Goal: Information Seeking & Learning: Compare options

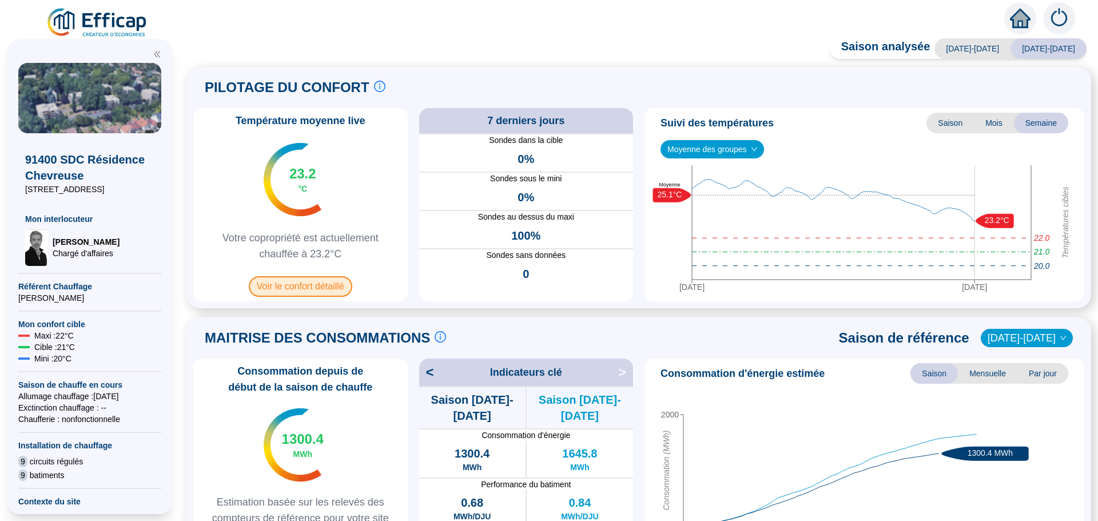
click at [307, 288] on span "Voir le confort détaillé" at bounding box center [300, 286] width 103 height 21
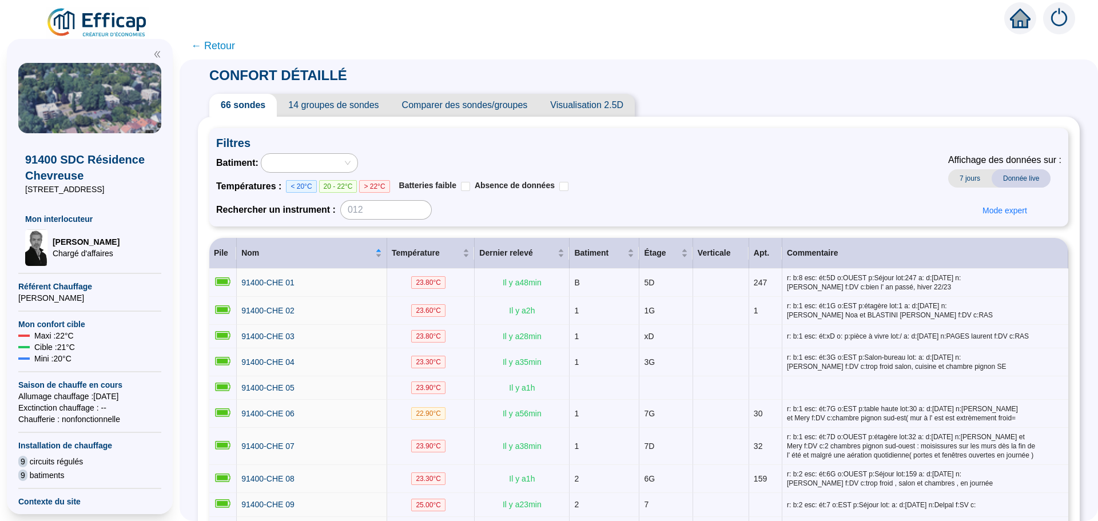
click at [475, 106] on span "Comparer des sondes/groupes" at bounding box center [465, 105] width 149 height 23
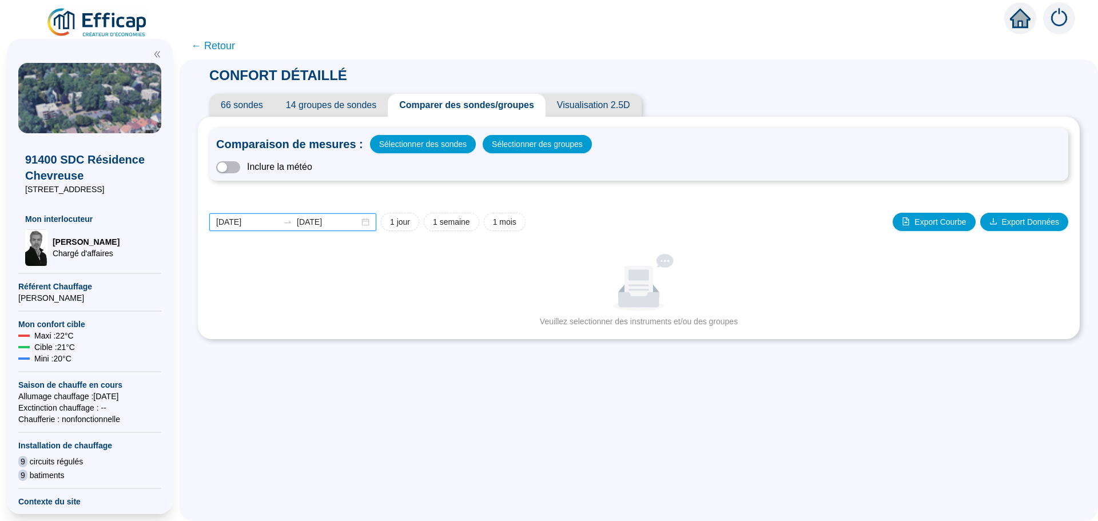
click at [270, 221] on input "2025-08-15" at bounding box center [247, 222] width 62 height 12
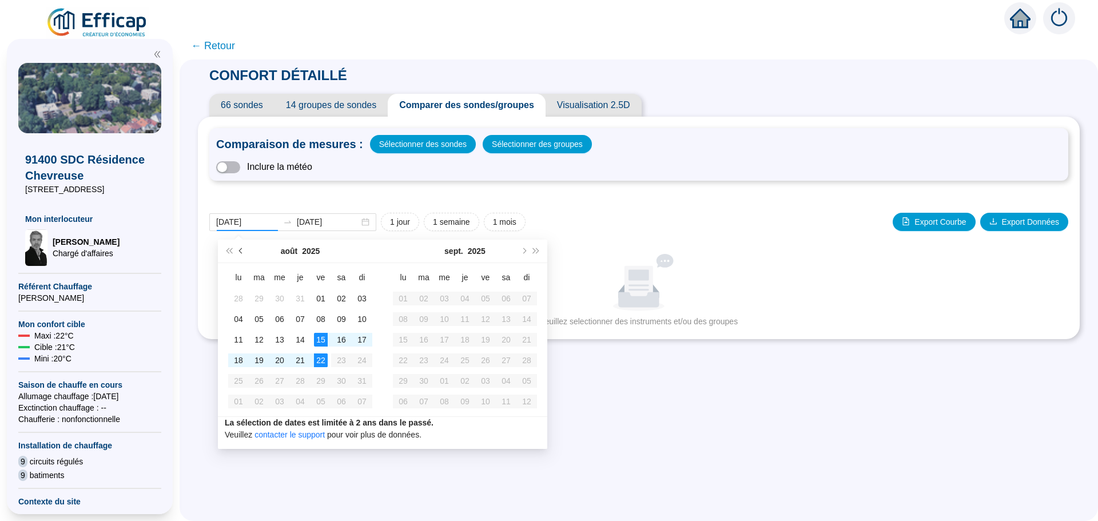
click at [244, 252] on button "Mois précédent (PageUp)" at bounding box center [241, 251] width 13 height 23
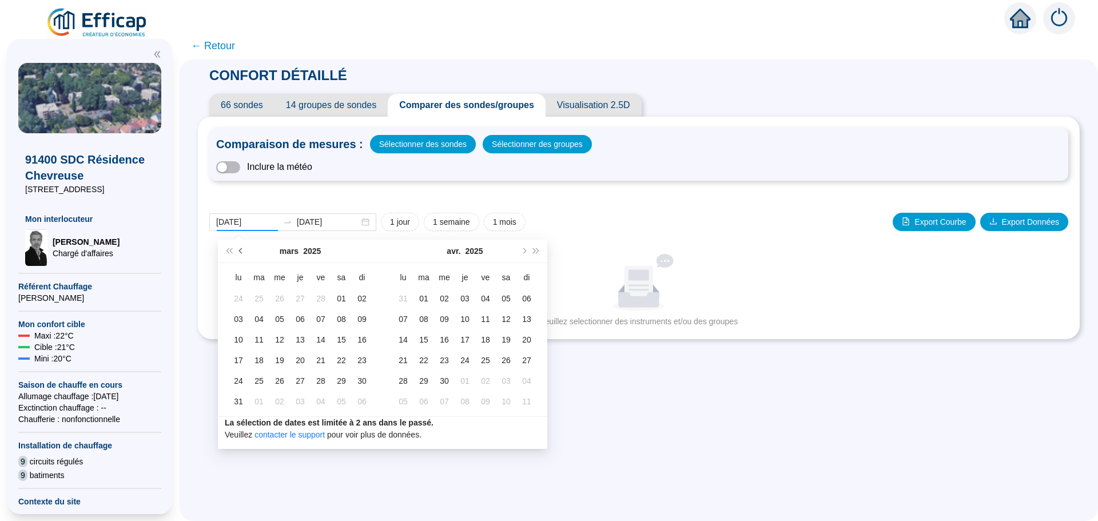
click at [244, 252] on button "Mois précédent (PageUp)" at bounding box center [241, 251] width 13 height 23
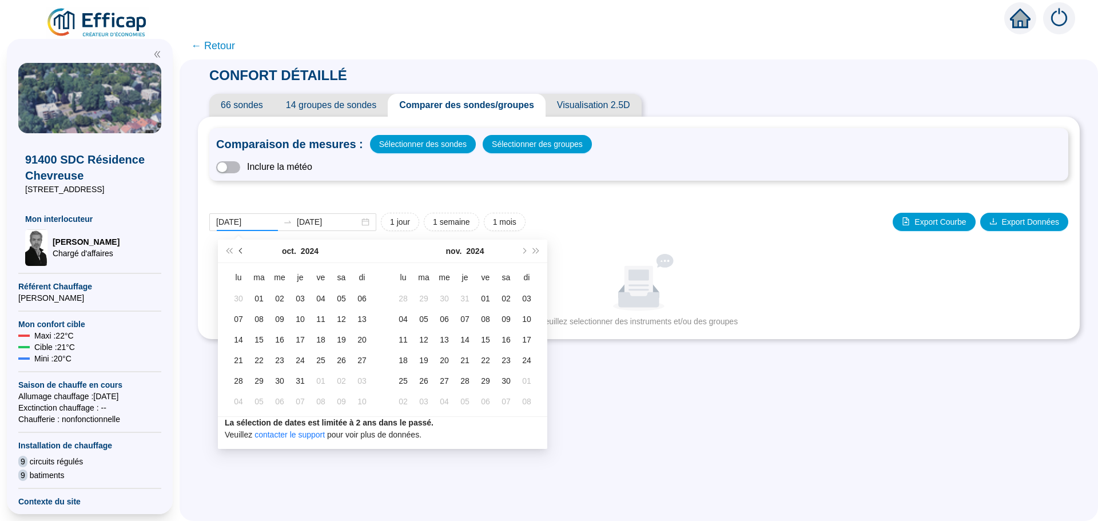
click at [244, 252] on button "Mois précédent (PageUp)" at bounding box center [241, 251] width 13 height 23
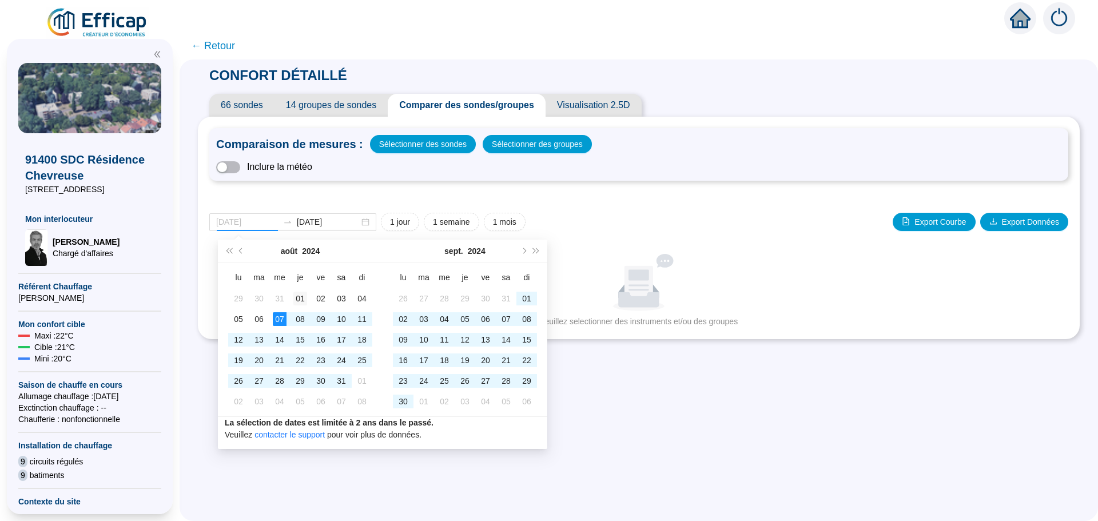
type input "[DATE]"
click at [296, 302] on div "01" at bounding box center [300, 299] width 14 height 14
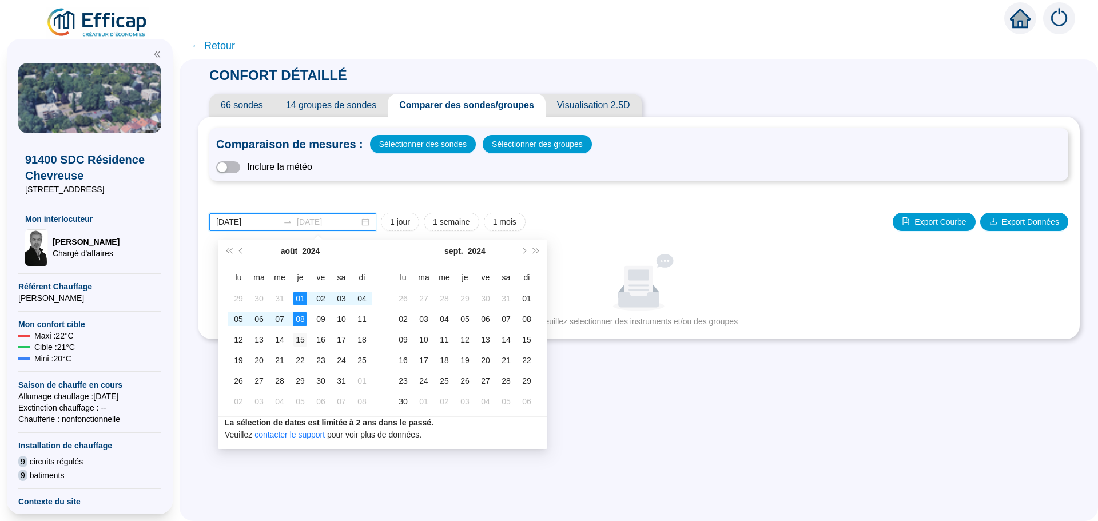
type input "[DATE]"
click at [297, 336] on div "15" at bounding box center [300, 340] width 14 height 14
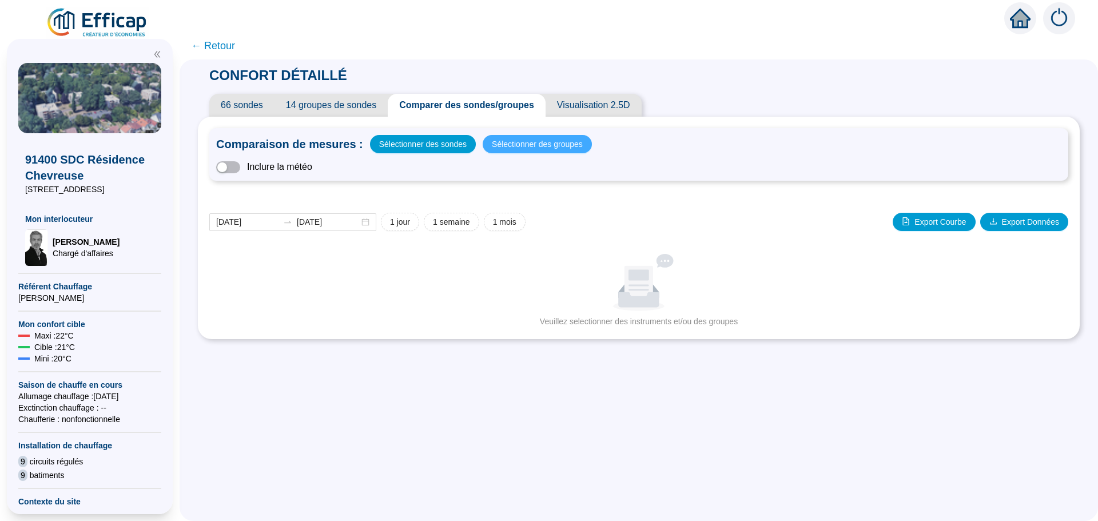
click at [539, 137] on span "Sélectionner des groupes" at bounding box center [537, 144] width 91 height 16
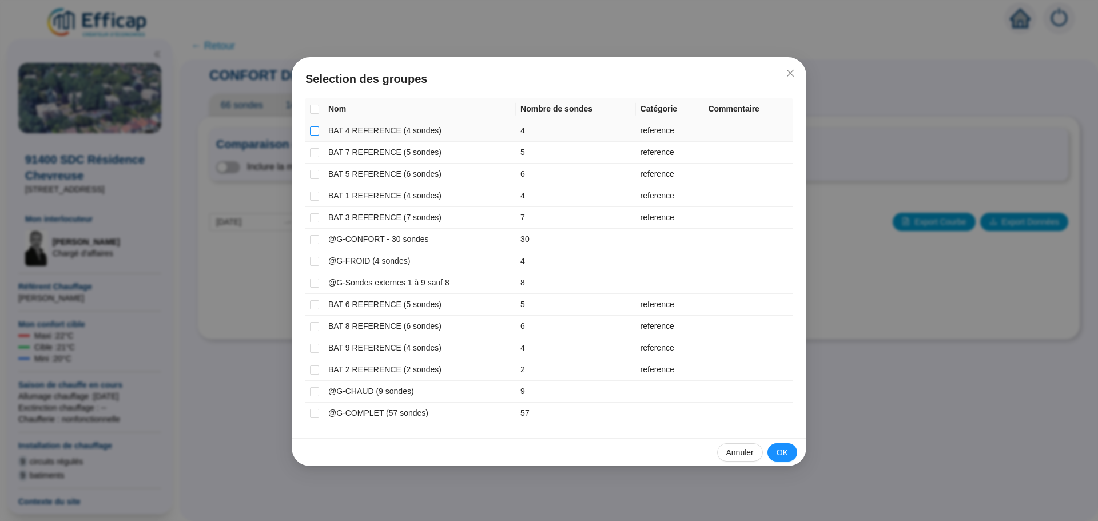
click at [316, 132] on input "checkbox" at bounding box center [314, 130] width 9 height 9
checkbox input "true"
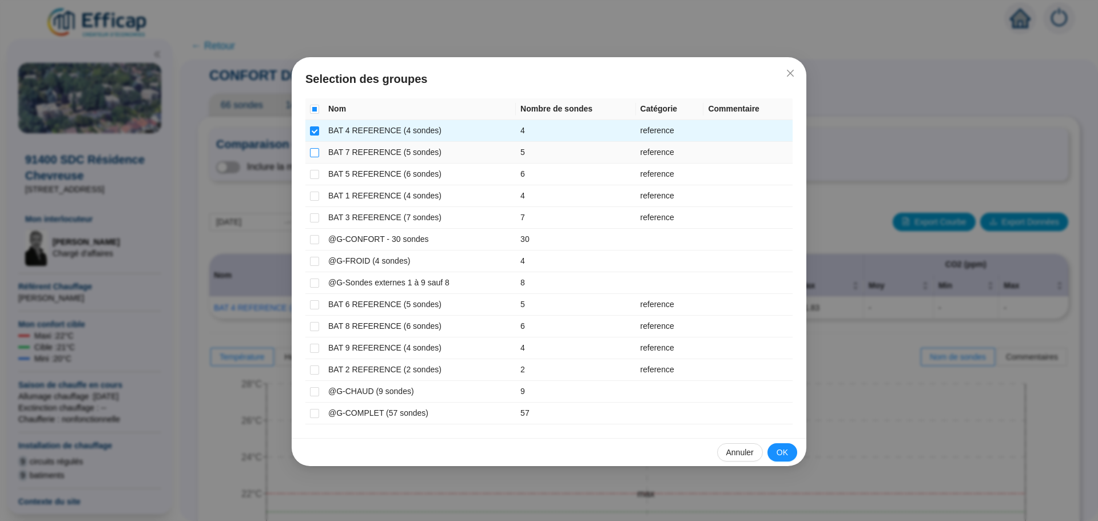
click at [316, 153] on input "checkbox" at bounding box center [314, 152] width 9 height 9
checkbox input "true"
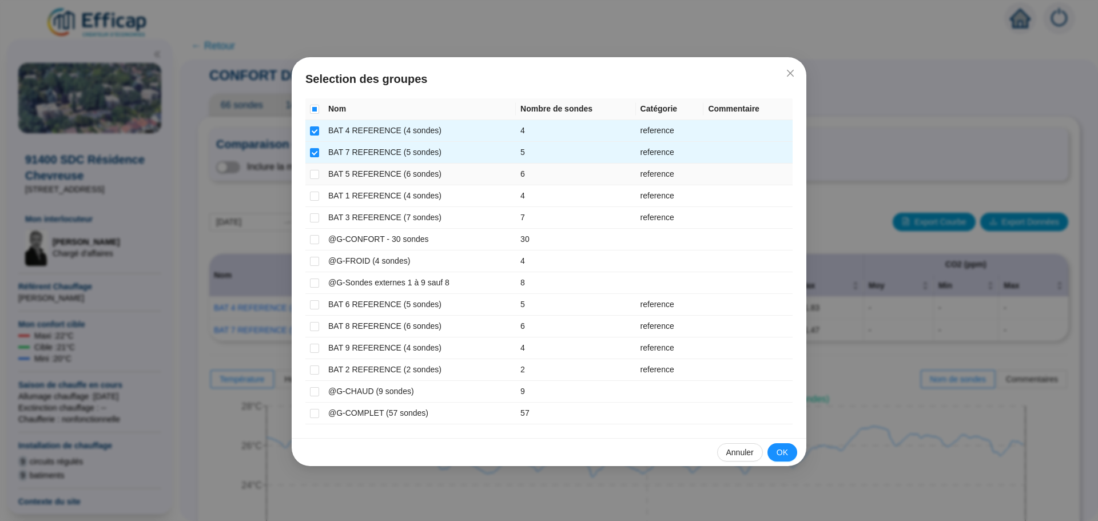
drag, startPoint x: 317, startPoint y: 171, endPoint x: 320, endPoint y: 194, distance: 23.1
click at [318, 178] on input "checkbox" at bounding box center [314, 174] width 9 height 9
checkbox input "true"
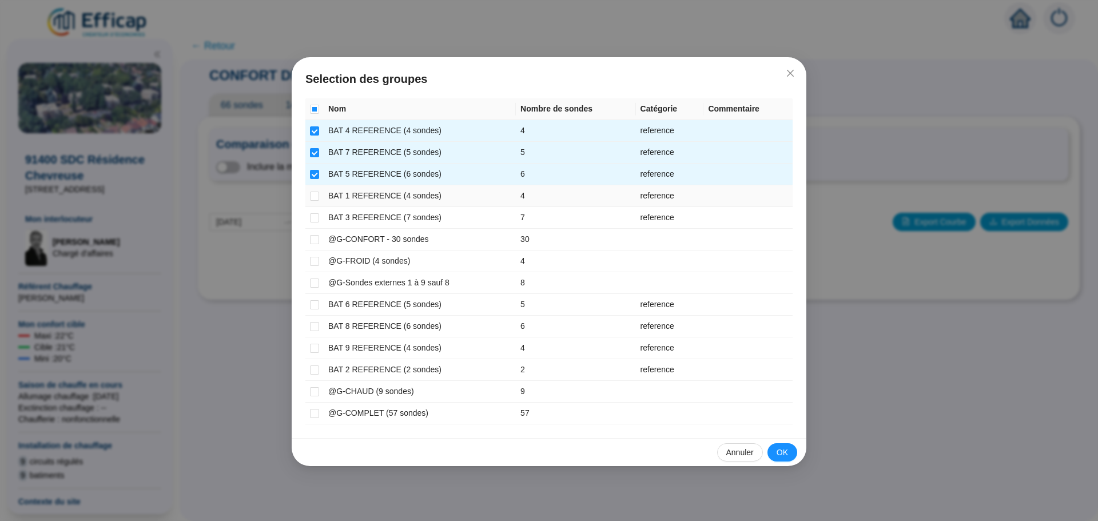
click at [320, 199] on td at bounding box center [314, 196] width 18 height 22
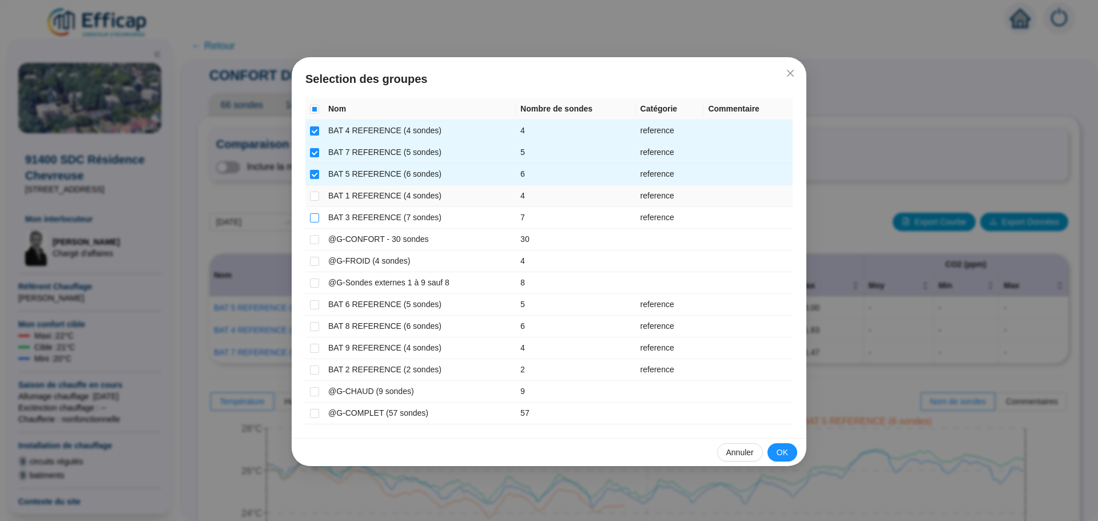
drag, startPoint x: 313, startPoint y: 194, endPoint x: 311, endPoint y: 216, distance: 21.8
click at [313, 196] on input "checkbox" at bounding box center [314, 196] width 9 height 9
checkbox input "true"
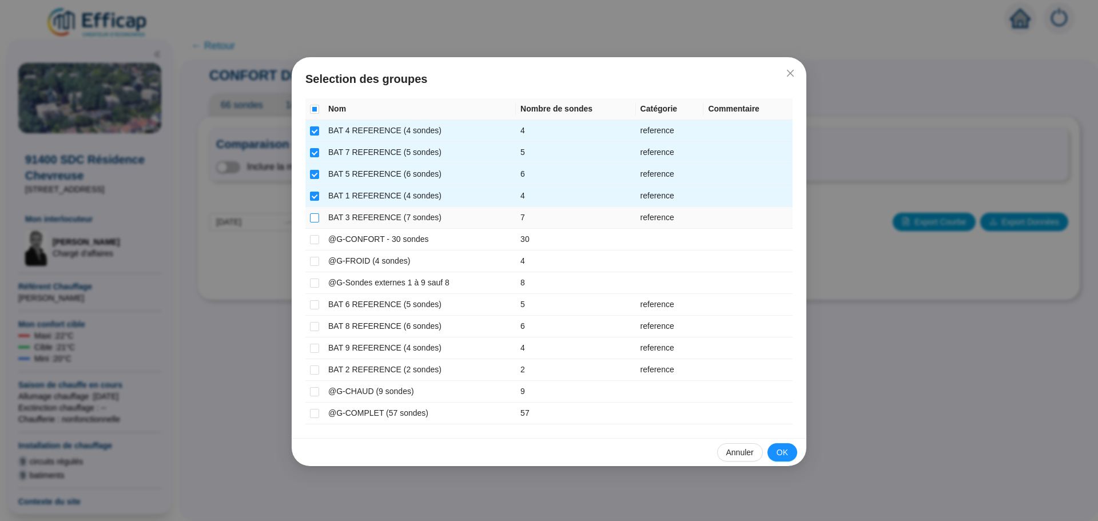
click at [313, 219] on input "checkbox" at bounding box center [314, 217] width 9 height 9
checkbox input "true"
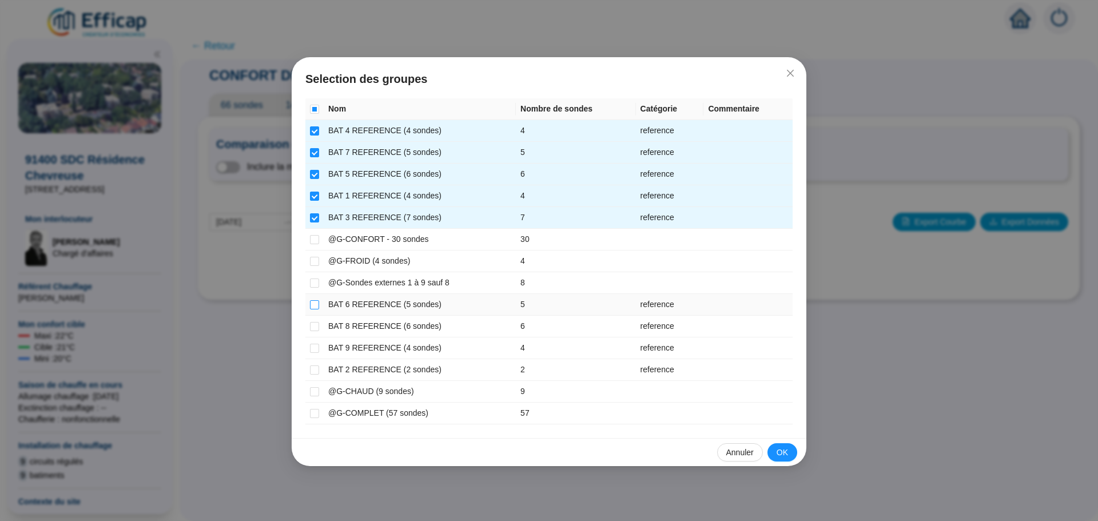
click at [312, 305] on input "checkbox" at bounding box center [314, 304] width 9 height 9
checkbox input "true"
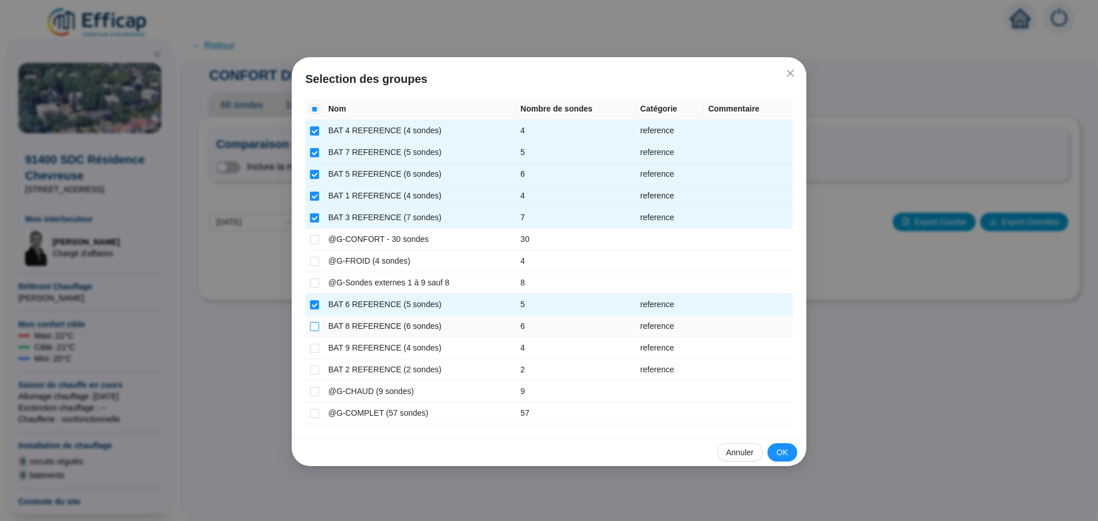
click at [313, 327] on input "checkbox" at bounding box center [314, 326] width 9 height 9
checkbox input "true"
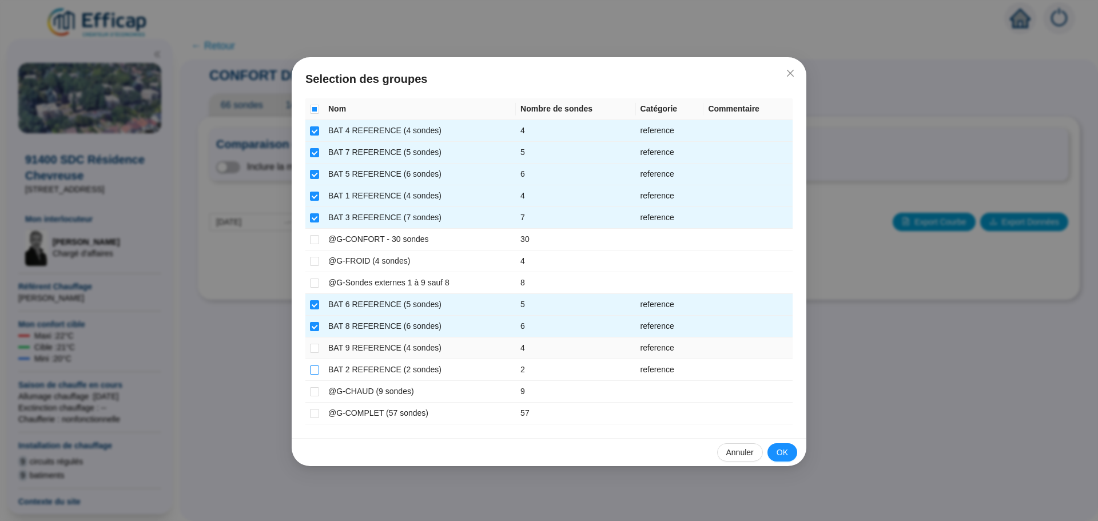
drag, startPoint x: 314, startPoint y: 347, endPoint x: 311, endPoint y: 366, distance: 19.1
click at [314, 351] on input "checkbox" at bounding box center [314, 348] width 9 height 9
checkbox input "true"
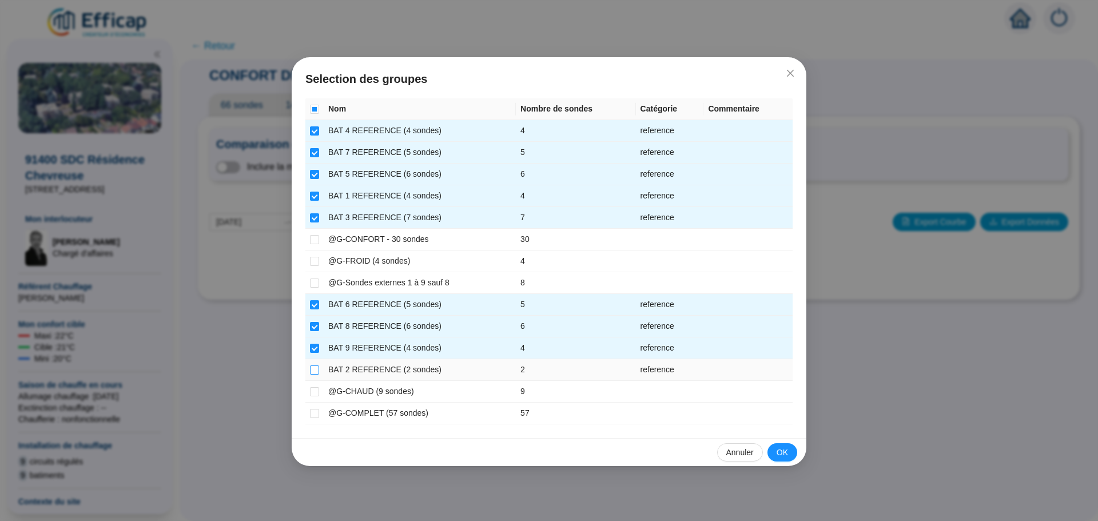
click at [312, 371] on input "checkbox" at bounding box center [314, 369] width 9 height 9
checkbox input "true"
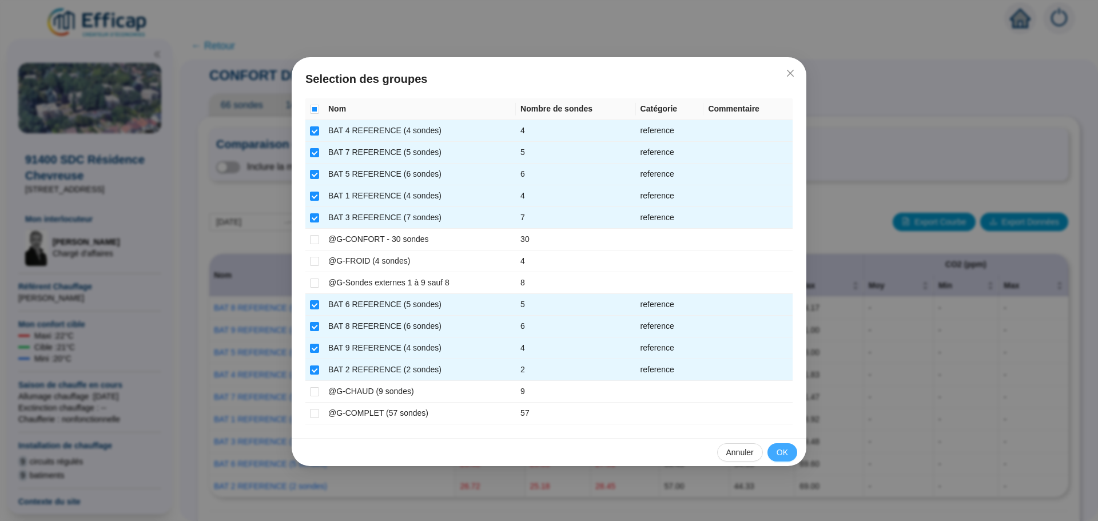
click at [777, 449] on span "OK" at bounding box center [782, 453] width 11 height 12
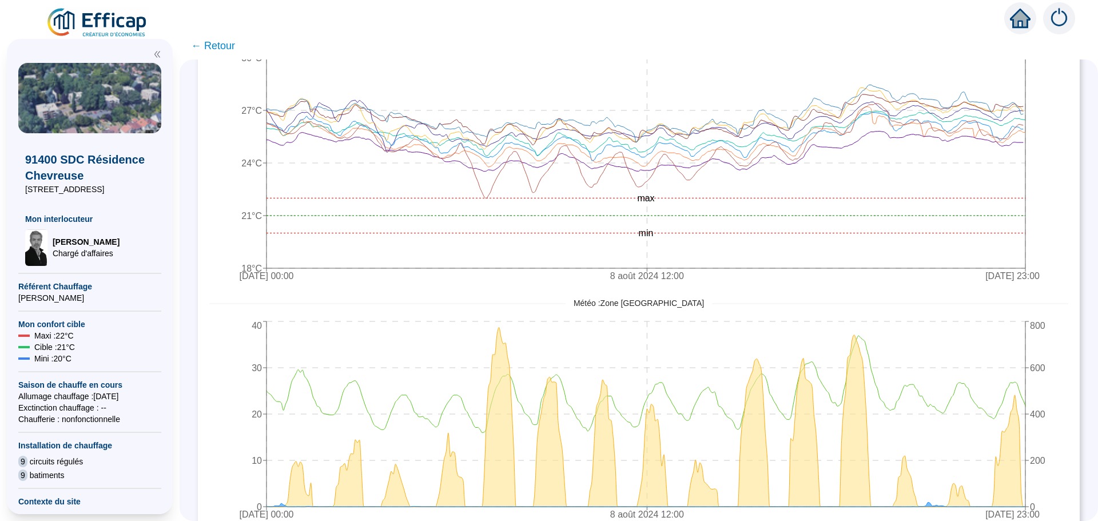
scroll to position [535, 0]
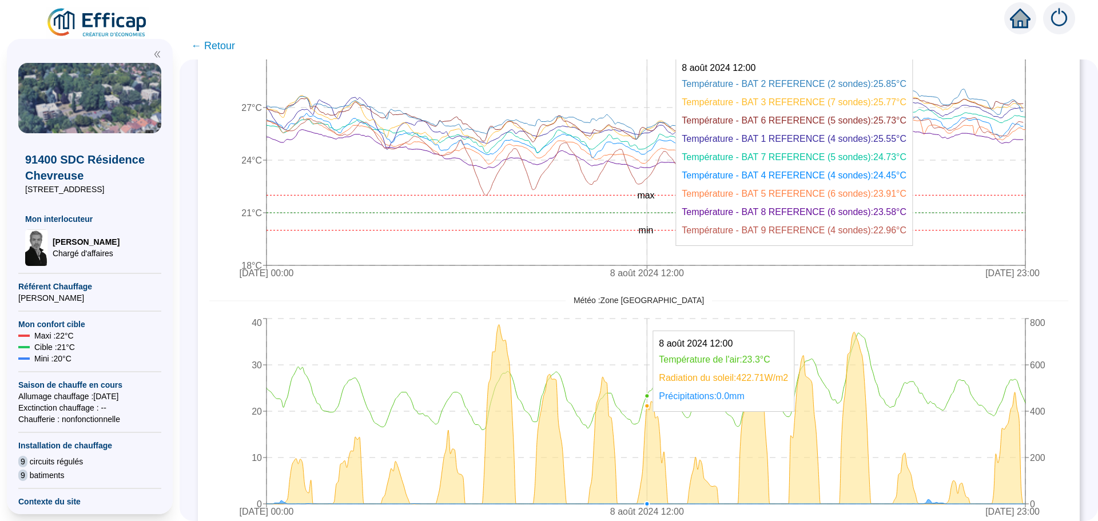
click at [656, 113] on icon "1 août 2024 00:00 8 août 2024 12:00 15 août 2024 23:00 18°C 21°C 24°C 27°C 30°C…" at bounding box center [630, 148] width 842 height 274
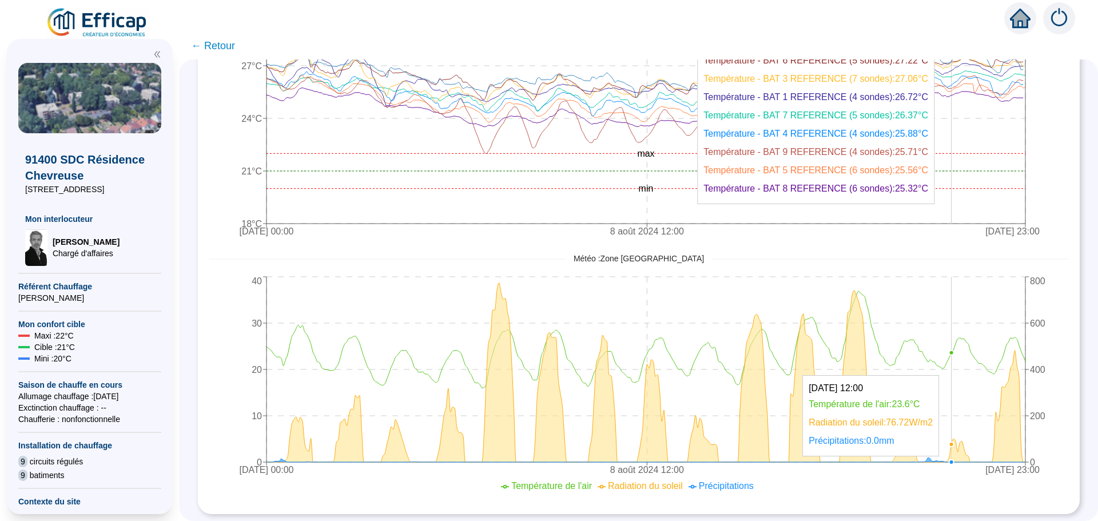
click at [958, 166] on icon "1 août 2024 00:00 8 août 2024 12:00 15 août 2024 23:00 18°C 21°C 24°C 27°C 30°C…" at bounding box center [630, 106] width 842 height 274
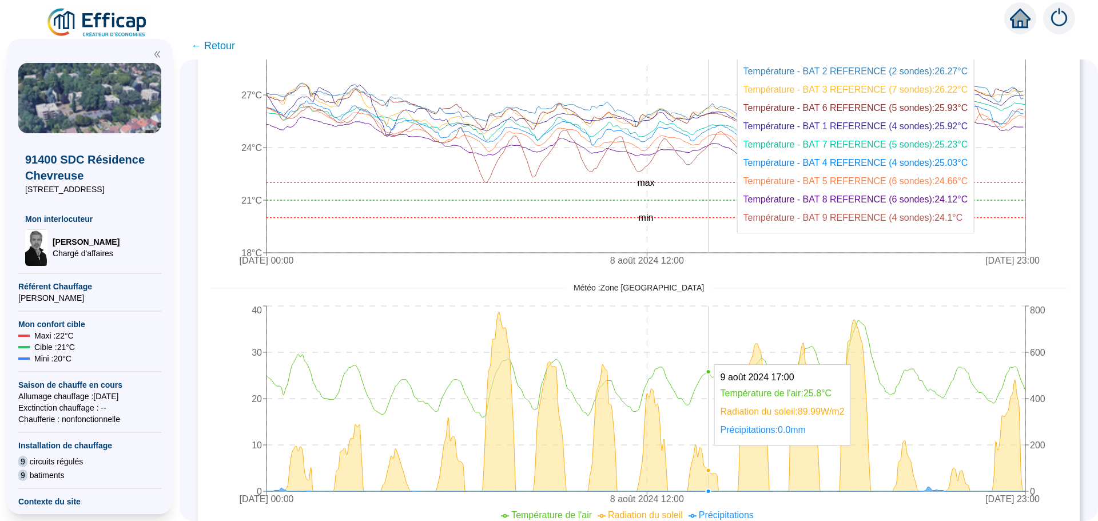
scroll to position [528, 0]
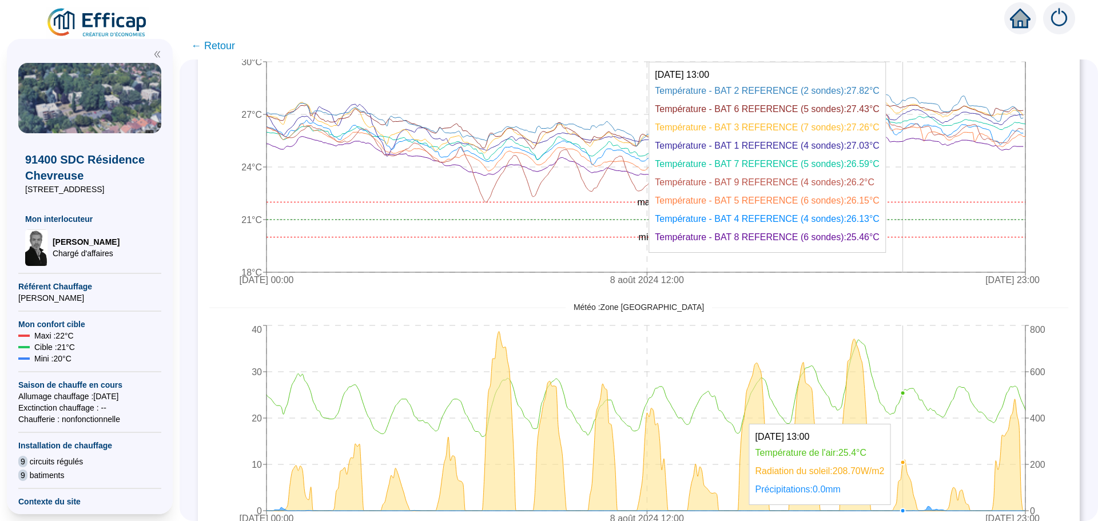
click at [910, 254] on icon "1 août 2024 00:00 8 août 2024 12:00 15 août 2024 23:00 18°C 21°C 24°C 27°C 30°C…" at bounding box center [630, 155] width 842 height 274
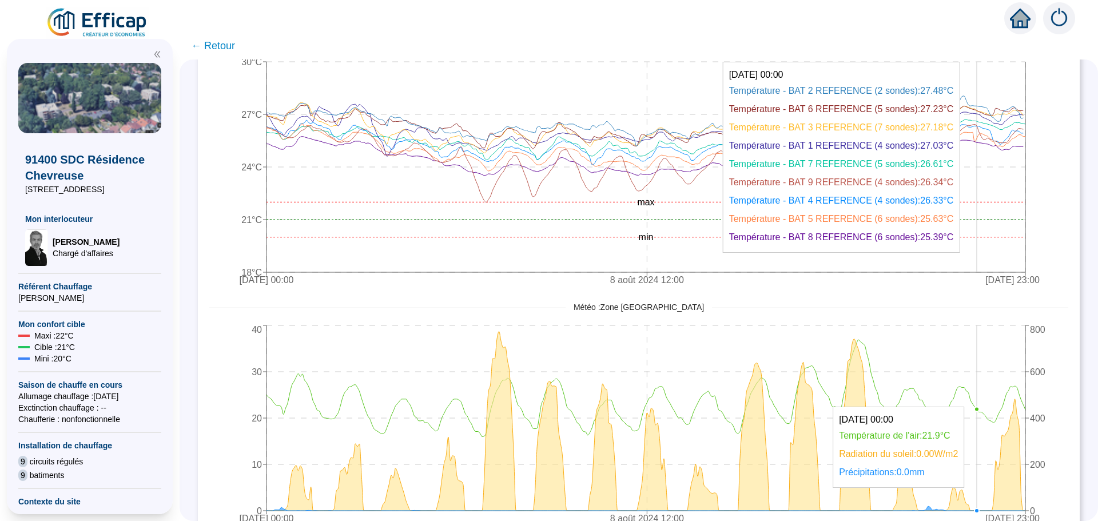
click at [986, 400] on icon "1 août 2024 00:00 8 août 2024 12:00 15 août 2024 23:00 0 10 20 30 40 0 200 400 …" at bounding box center [630, 437] width 842 height 229
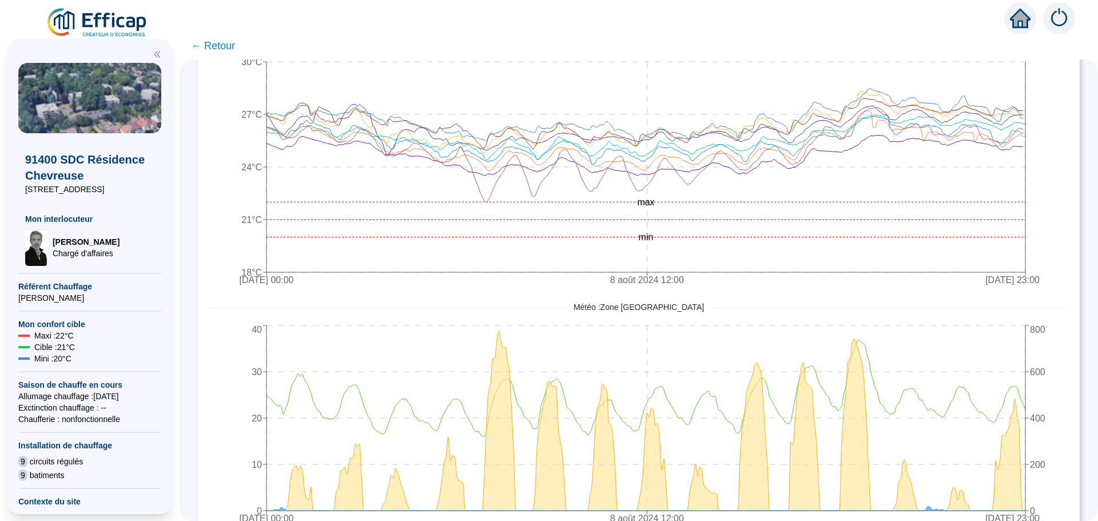
click at [905, 307] on div "Météo : Zone Ile de France Sud" at bounding box center [638, 307] width 859 height 12
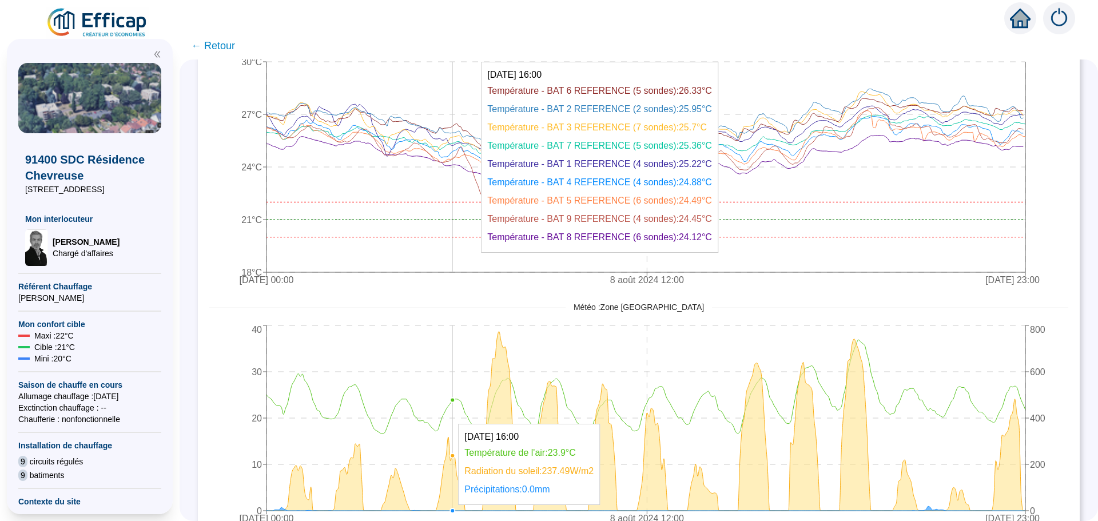
click at [462, 256] on icon "1 août 2024 00:00 8 août 2024 12:00 15 août 2024 23:00 18°C 21°C 24°C 27°C 30°C…" at bounding box center [630, 155] width 842 height 274
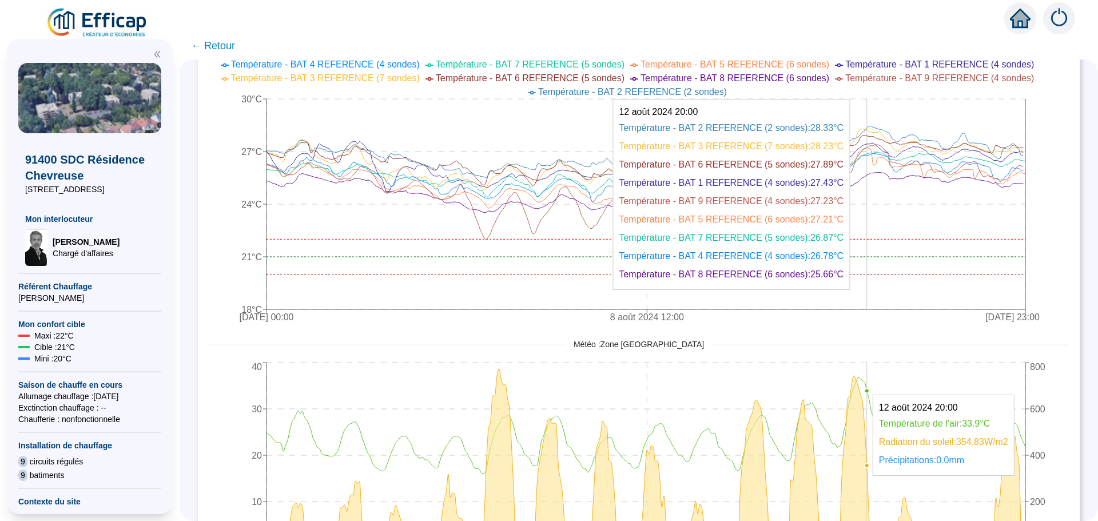
scroll to position [471, 0]
